Goal: Information Seeking & Learning: Learn about a topic

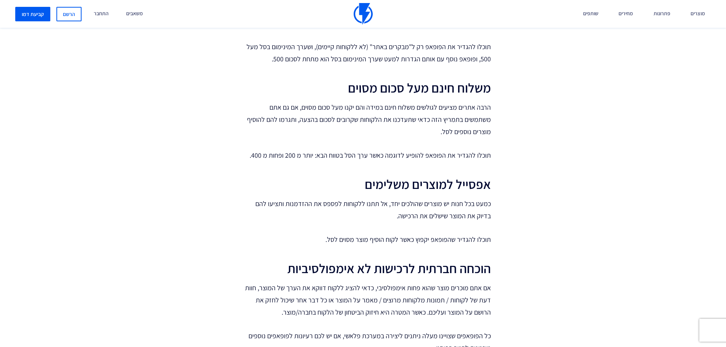
scroll to position [305, 0]
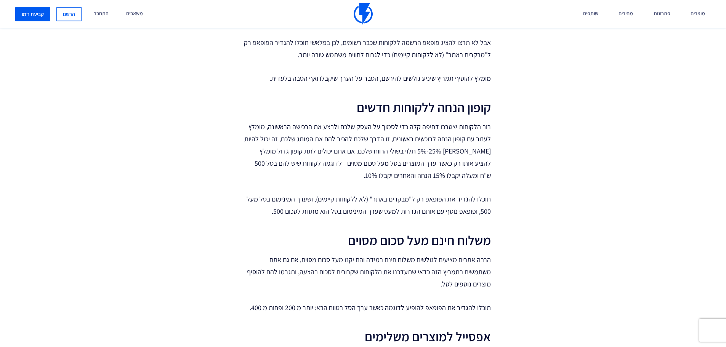
click at [459, 115] on h2 "קופון הנחה ללקוחות חדשים" at bounding box center [367, 107] width 248 height 15
click at [459, 113] on h2 "קופון הנחה ללקוחות חדשים" at bounding box center [367, 107] width 248 height 15
click at [460, 112] on h2 "קופון הנחה ללקוחות חדשים" at bounding box center [367, 107] width 248 height 15
click at [460, 111] on h2 "קופון הנחה ללקוחות חדשים" at bounding box center [367, 107] width 248 height 15
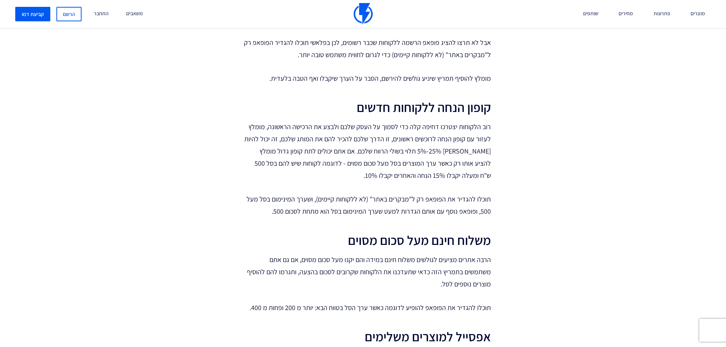
click at [465, 106] on h2 "קופון הנחה ללקוחות חדשים" at bounding box center [367, 107] width 248 height 15
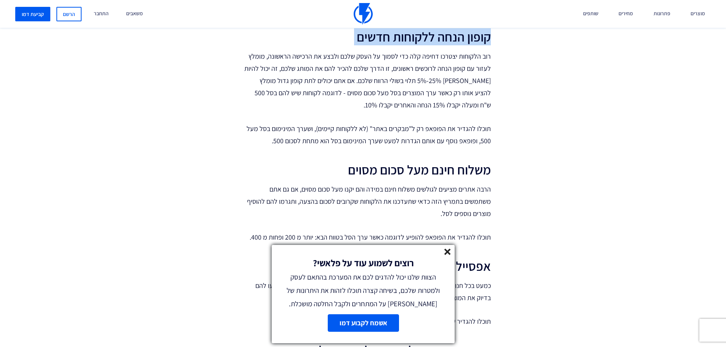
scroll to position [457, 0]
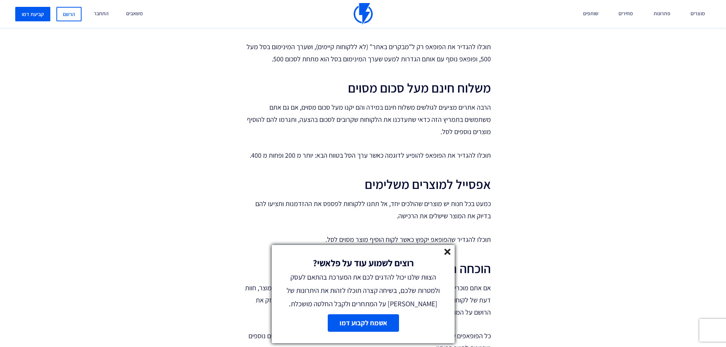
click at [446, 252] on icon at bounding box center [447, 252] width 6 height 6
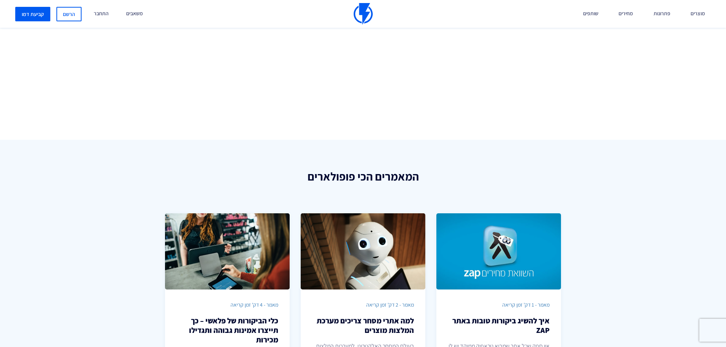
scroll to position [1258, 0]
